Goal: Transaction & Acquisition: Download file/media

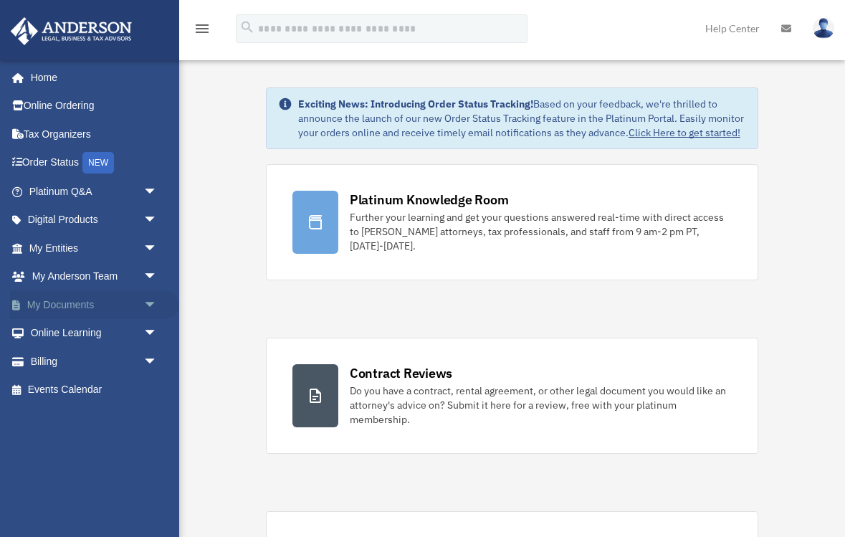
click at [152, 300] on span "arrow_drop_down" at bounding box center [157, 304] width 29 height 29
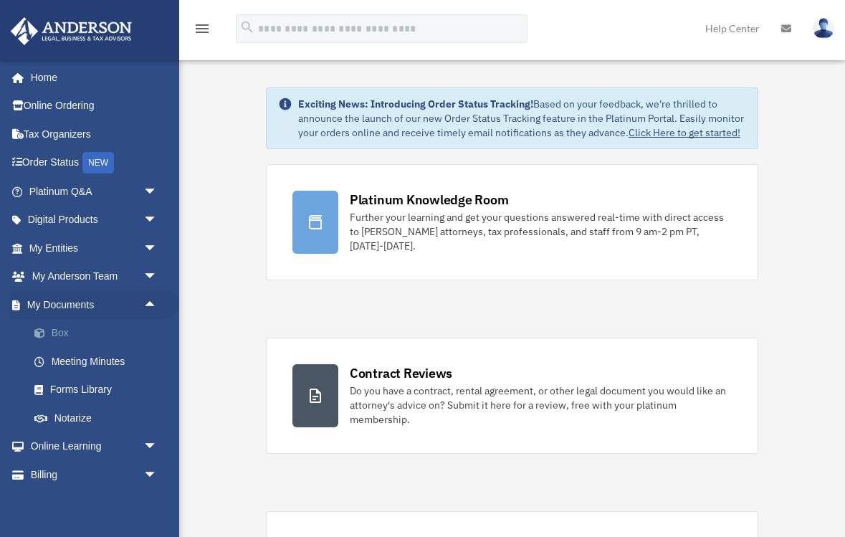
click at [62, 328] on link "Box" at bounding box center [99, 333] width 159 height 29
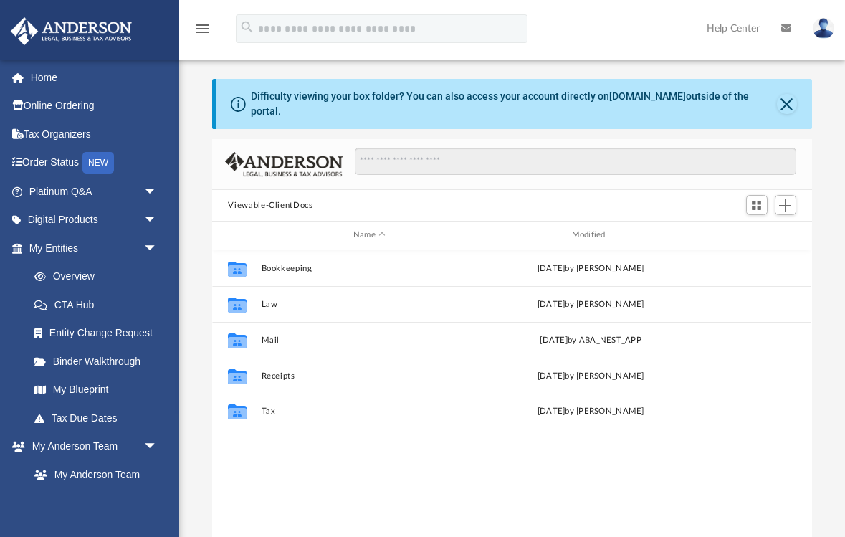
scroll to position [326, 599]
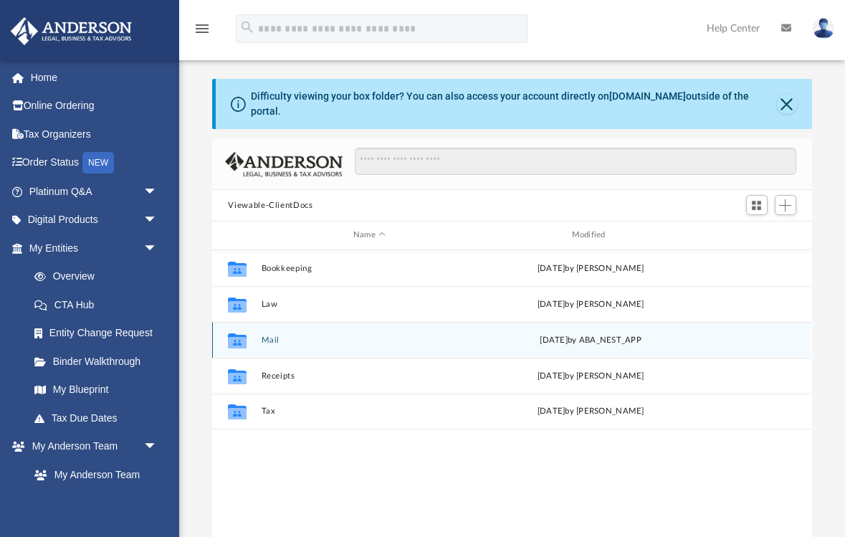
click at [269, 335] on div "Collaborated Folder Mail Thu Oct 2 2025 by ABA_NEST_APP" at bounding box center [511, 340] width 599 height 36
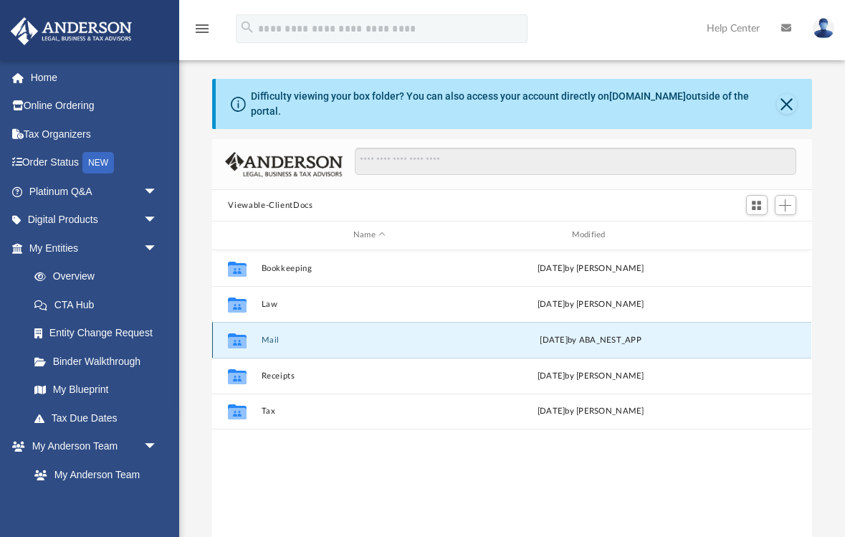
click at [272, 336] on button "Mail" at bounding box center [370, 340] width 216 height 9
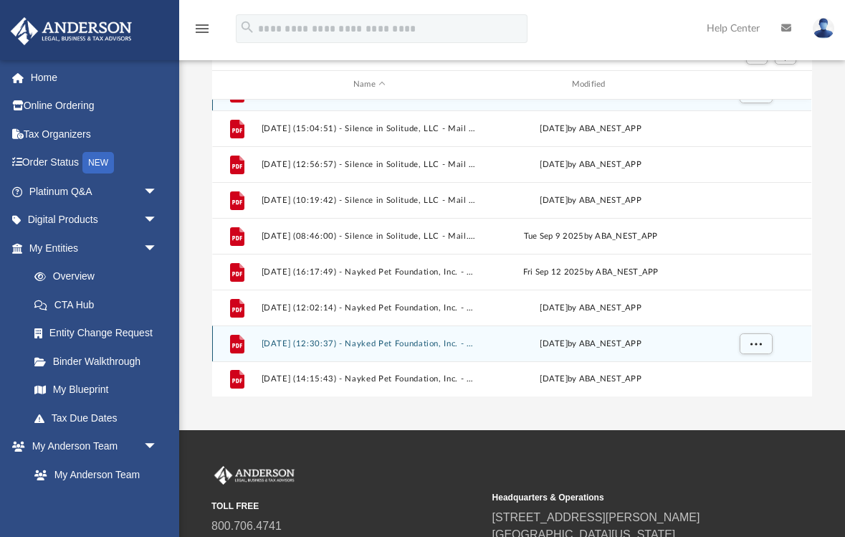
scroll to position [149, 0]
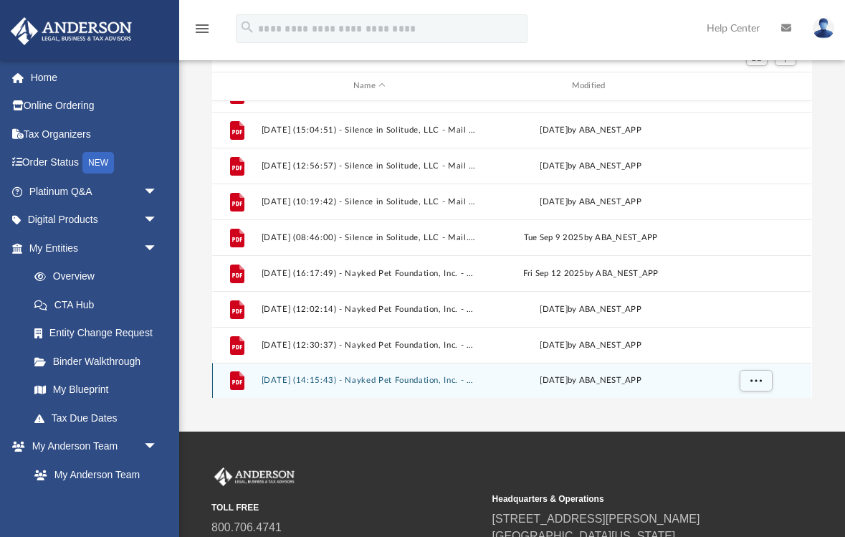
click at [349, 376] on button "2025.10.02 (14:15:43) - Nayked Pet Foundation, Inc. - Mail.pdf" at bounding box center [370, 380] width 216 height 9
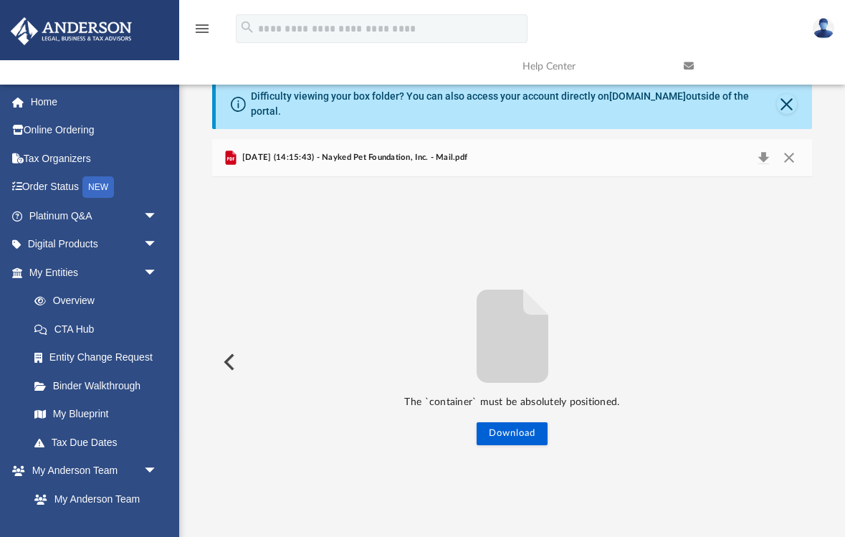
scroll to position [0, 0]
click at [514, 426] on button "Download" at bounding box center [512, 433] width 71 height 23
click at [394, 310] on div "The `container` must be absolutely positioned. Download" at bounding box center [511, 362] width 599 height 166
click at [425, 151] on span "2025.10.02 (14:15:43) - Nayked Pet Foundation, Inc. - Mail.pdf" at bounding box center [354, 157] width 229 height 13
click at [762, 148] on button "Download" at bounding box center [764, 158] width 26 height 20
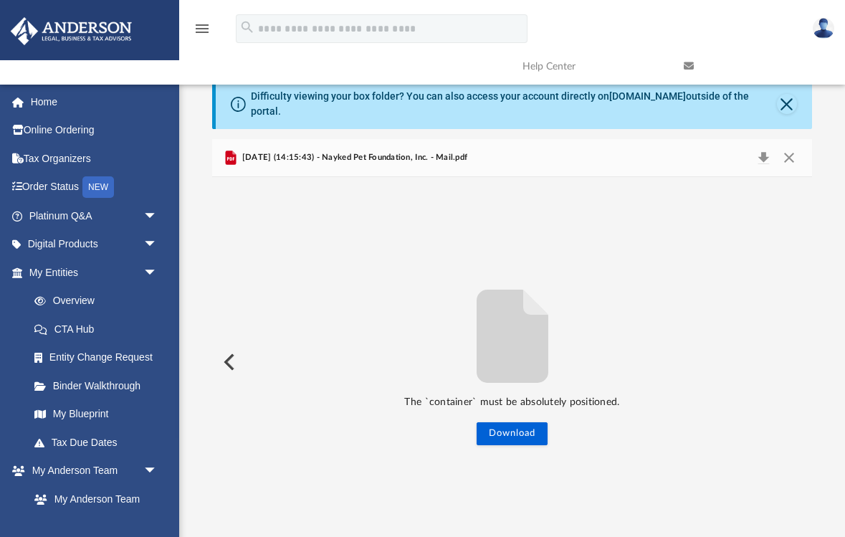
click at [247, 249] on div "The `container` must be absolutely positioned. Download" at bounding box center [511, 362] width 599 height 370
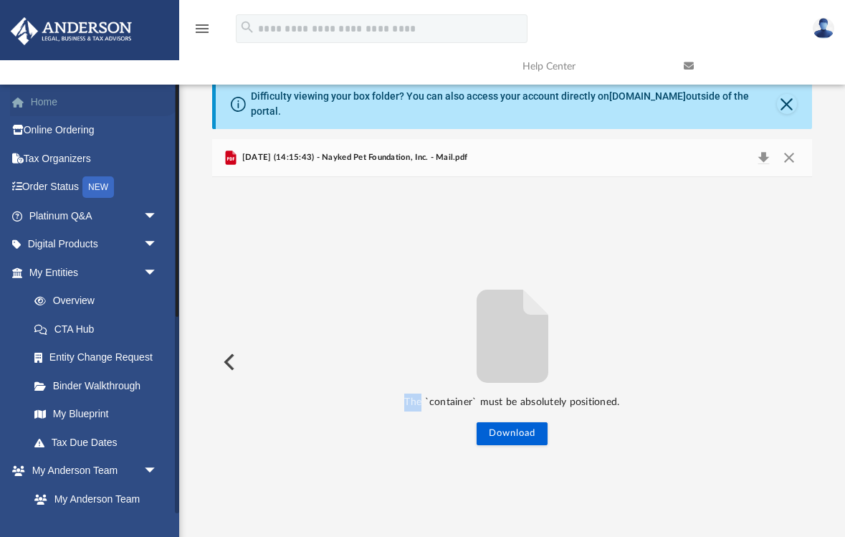
click at [50, 106] on link "Home" at bounding box center [94, 101] width 169 height 29
